Goal: Task Accomplishment & Management: Use online tool/utility

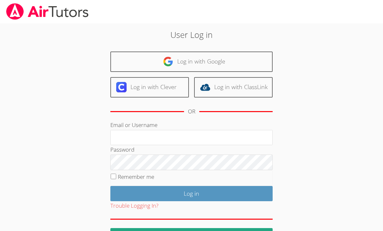
scroll to position [80, 0]
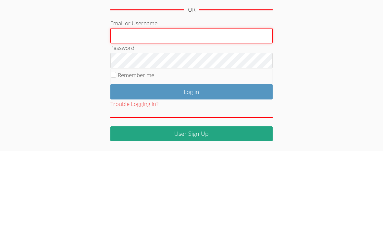
type input "[EMAIL_ADDRESS][DOMAIN_NAME]"
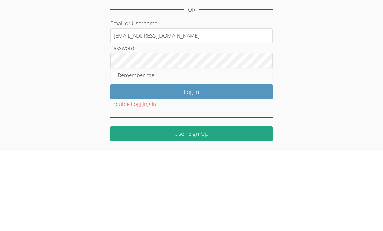
click at [191, 164] on input "Log in" at bounding box center [191, 171] width 162 height 15
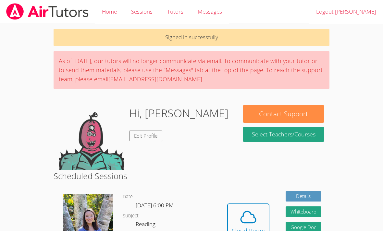
click at [242, 214] on icon at bounding box center [248, 217] width 18 height 18
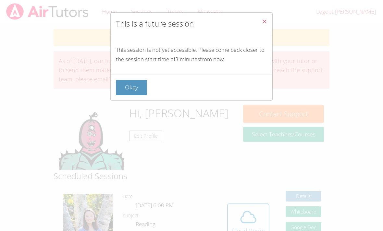
click at [261, 23] on button "Close" at bounding box center [264, 23] width 16 height 20
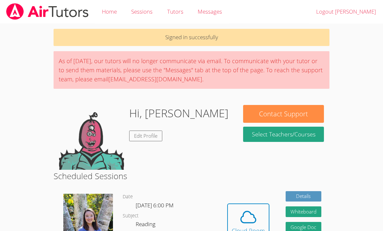
click at [246, 214] on icon at bounding box center [248, 217] width 18 height 18
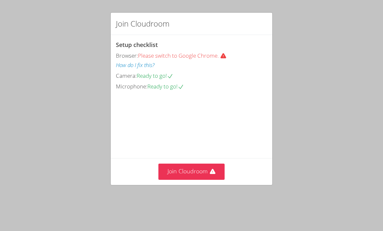
click at [199, 145] on video at bounding box center [164, 120] width 97 height 49
click at [198, 180] on button "Join Cloudroom" at bounding box center [191, 172] width 66 height 16
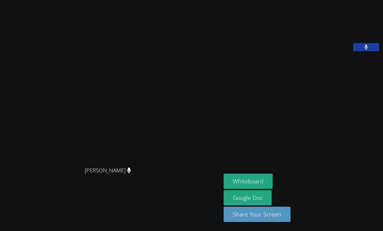
click at [223, 189] on button "Whiteboard" at bounding box center [247, 181] width 49 height 15
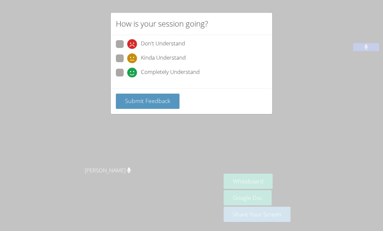
click at [161, 74] on span "Completely Understand" at bounding box center [170, 73] width 59 height 10
click at [133, 74] on input "Completely Understand" at bounding box center [130, 72] width 6 height 6
radio input "true"
click at [162, 97] on span "Submit Feedback" at bounding box center [147, 101] width 45 height 8
